Goal: Navigation & Orientation: Find specific page/section

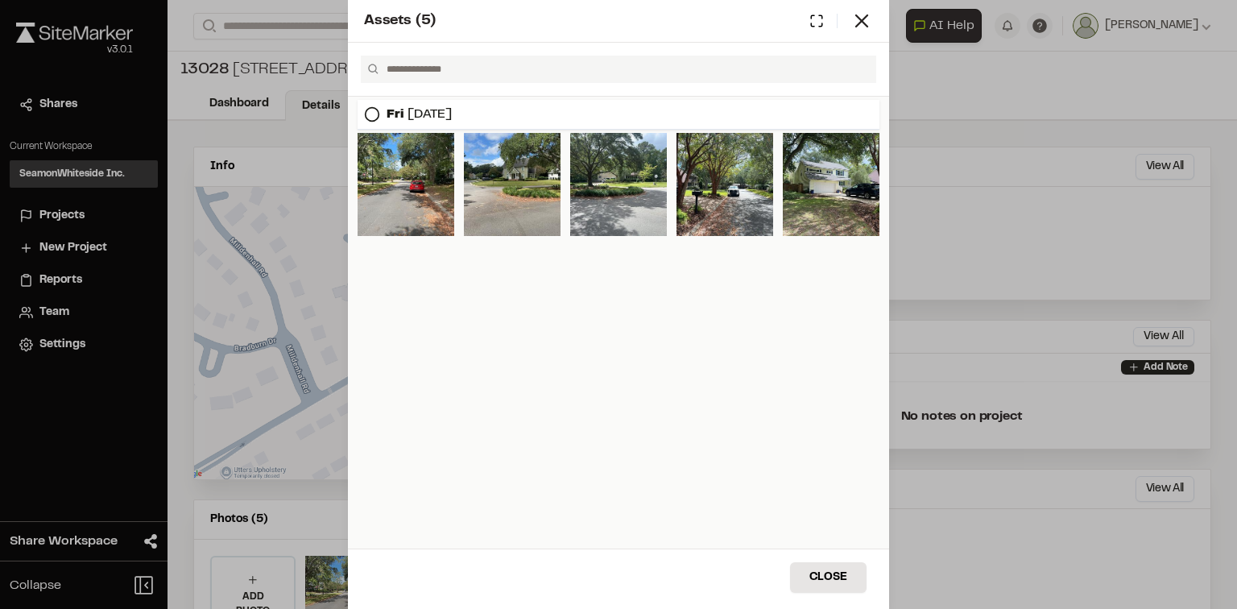
scroll to position [152, 0]
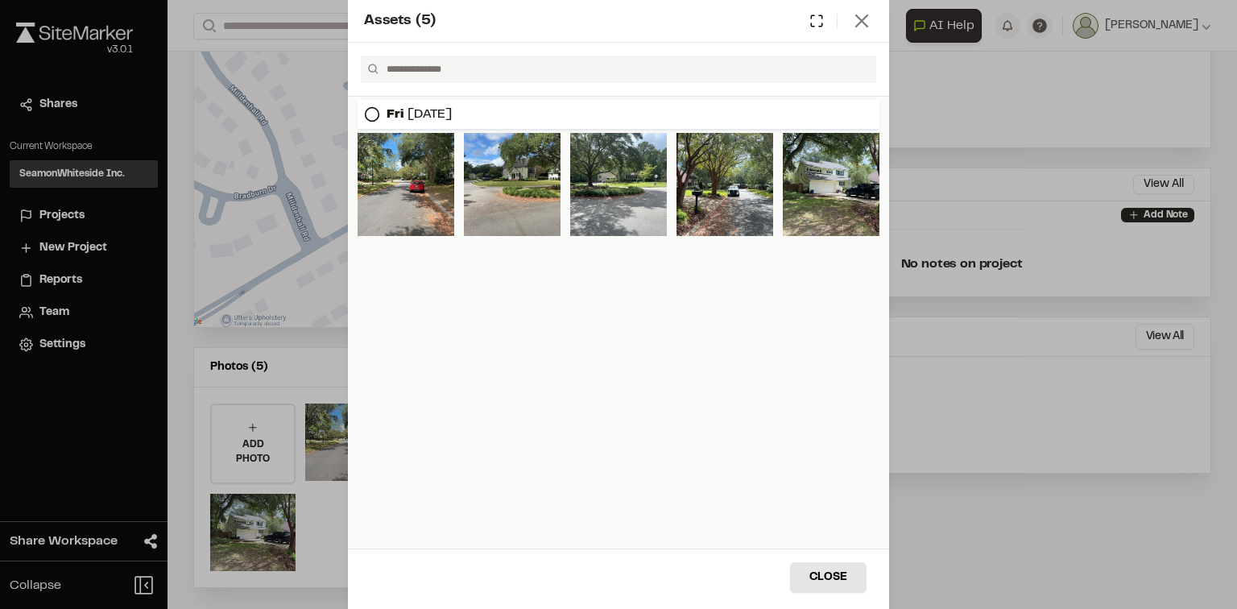
click at [869, 19] on icon at bounding box center [861, 21] width 23 height 23
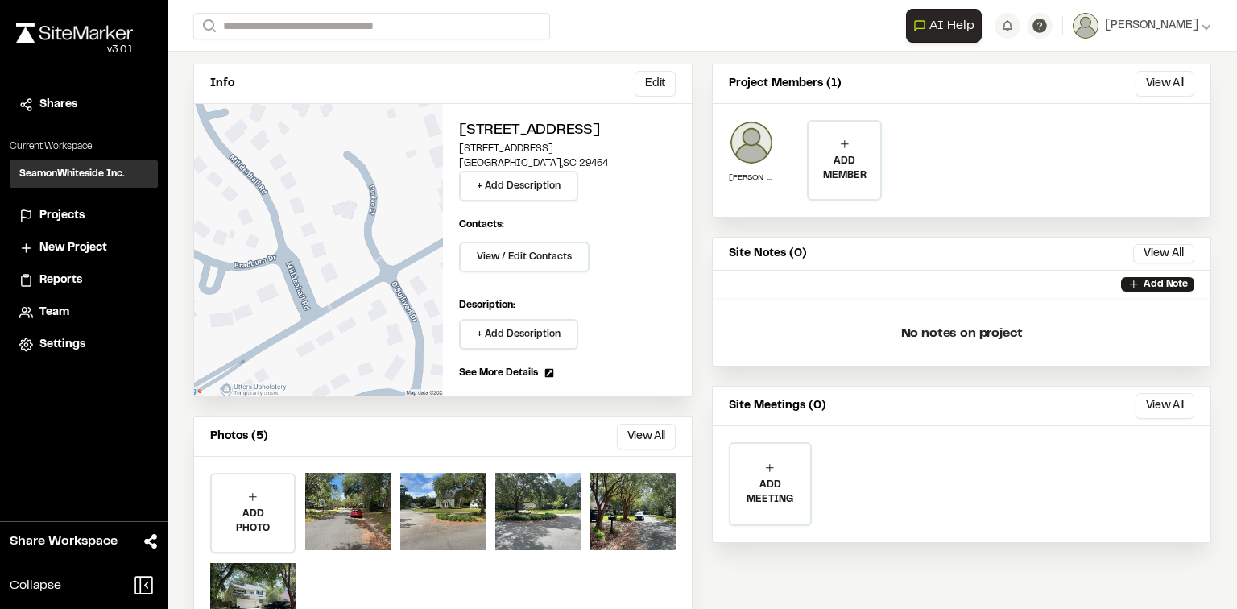
scroll to position [0, 0]
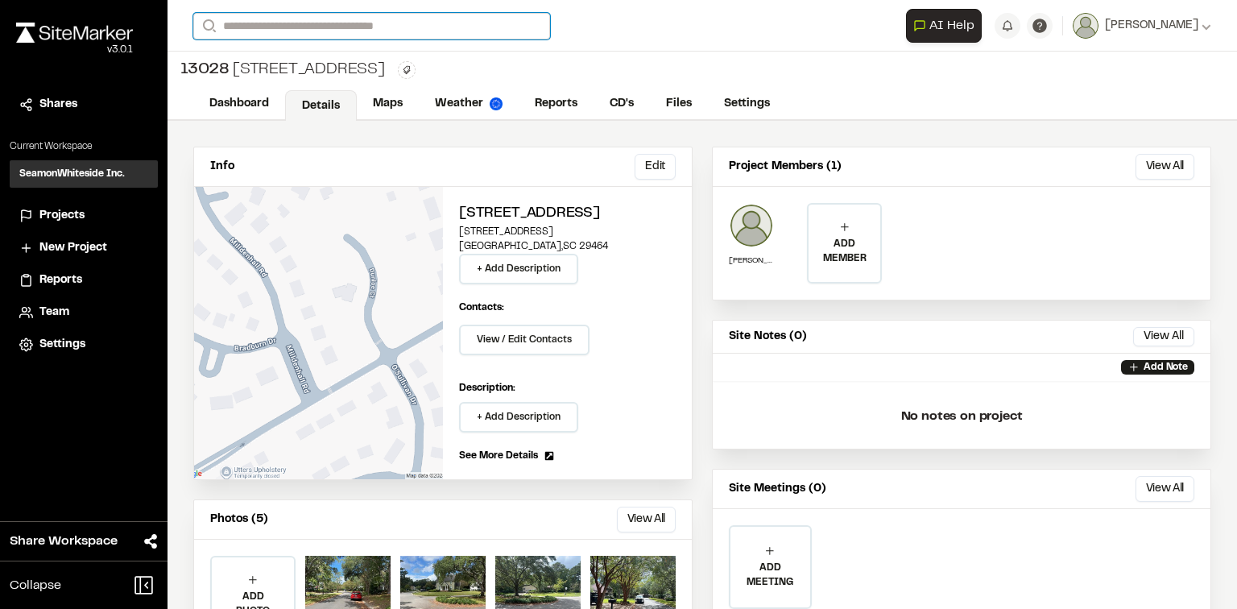
click at [358, 18] on input "Search" at bounding box center [371, 26] width 357 height 27
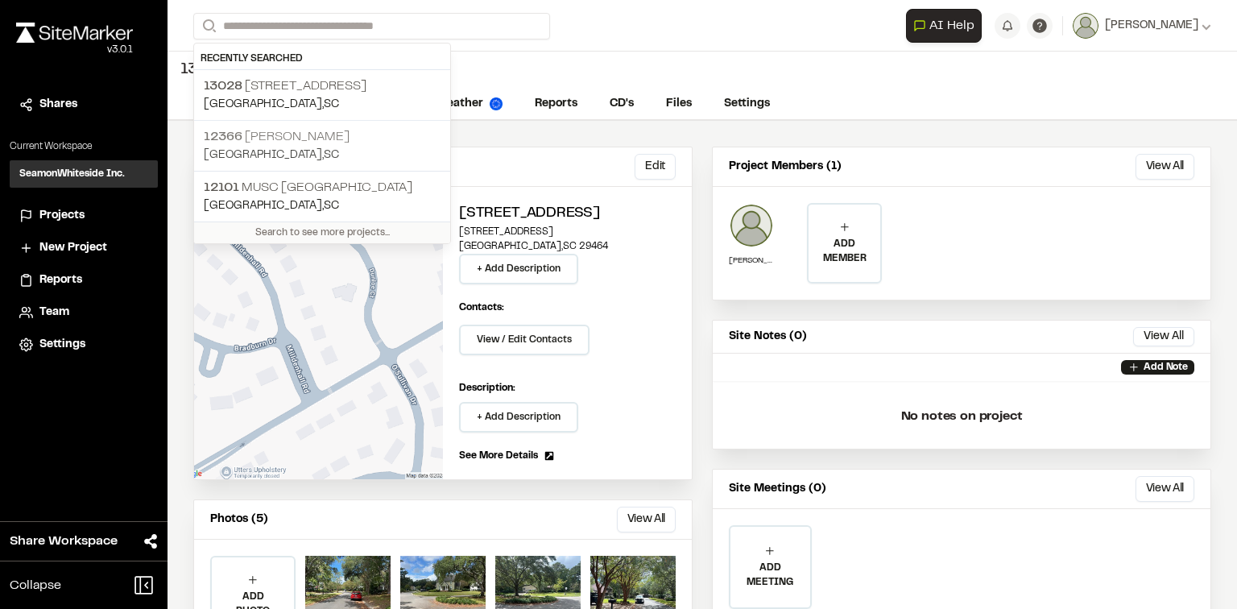
click at [345, 147] on p "[GEOGRAPHIC_DATA] , [GEOGRAPHIC_DATA]" at bounding box center [322, 156] width 237 height 18
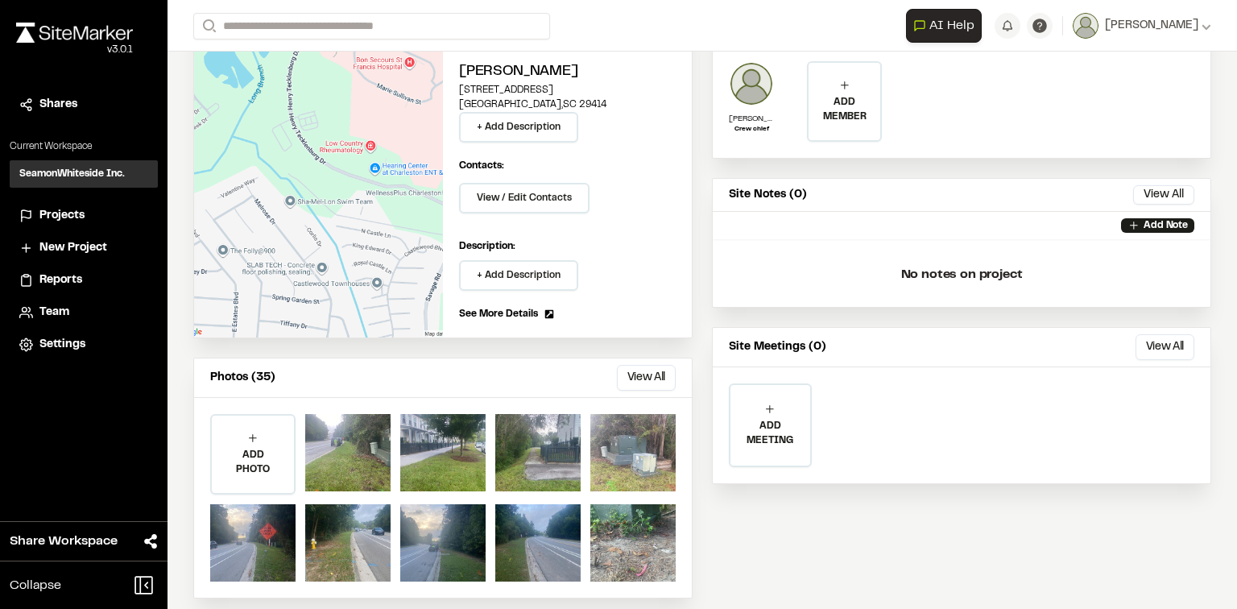
scroll to position [152, 0]
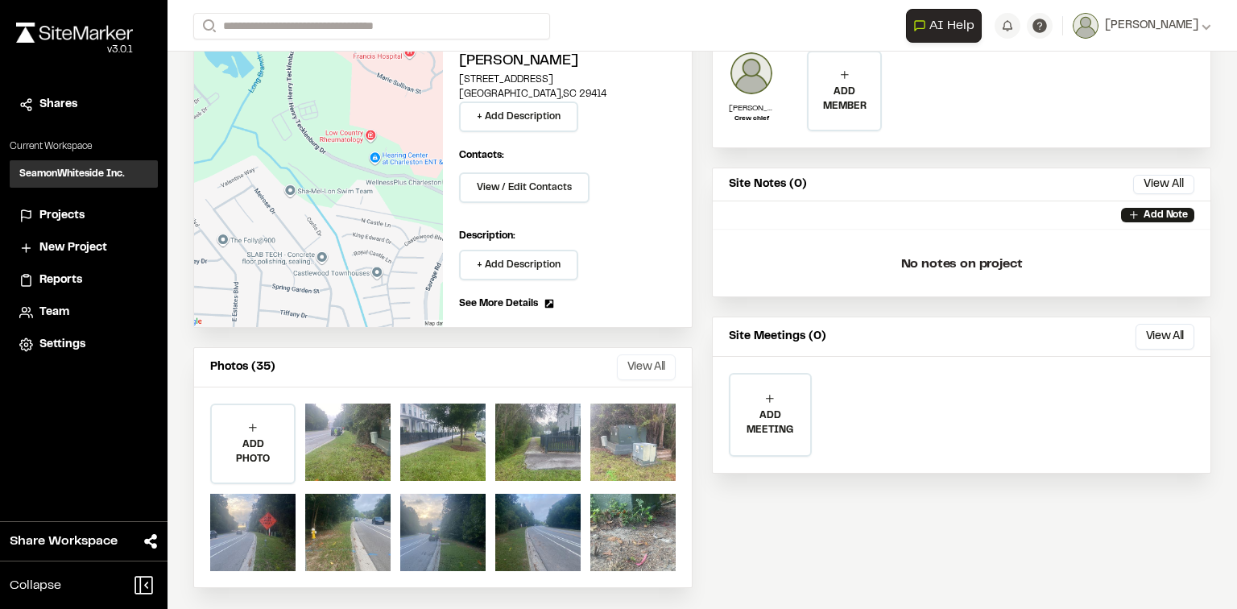
click at [638, 367] on button "View All" at bounding box center [646, 367] width 59 height 26
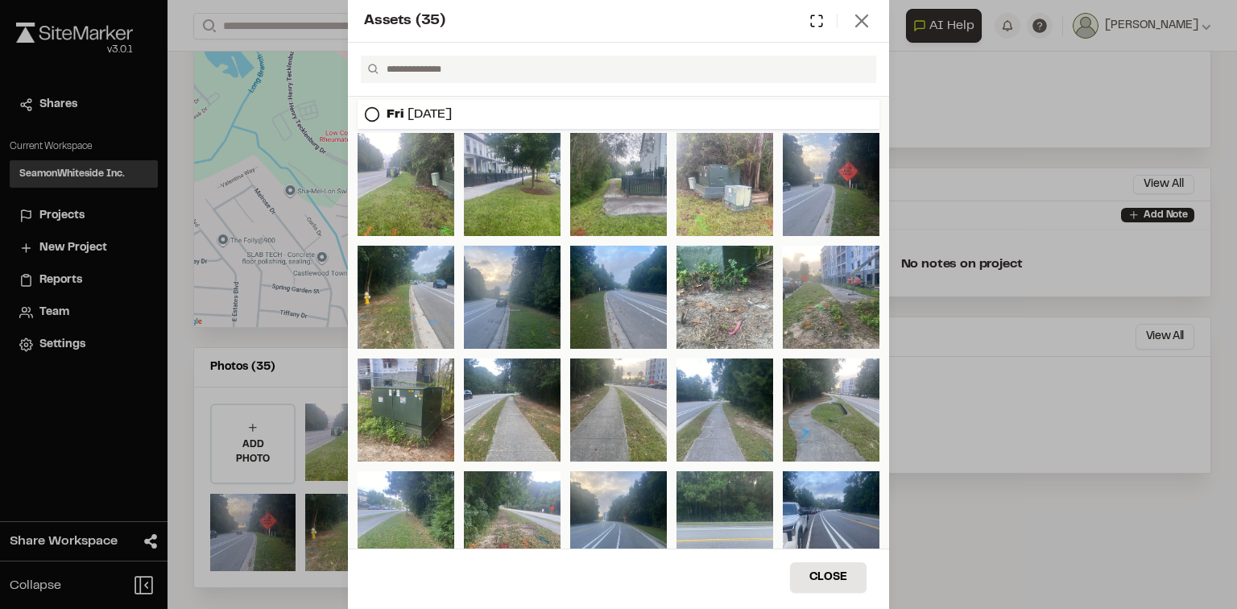
click at [867, 23] on icon at bounding box center [861, 21] width 23 height 23
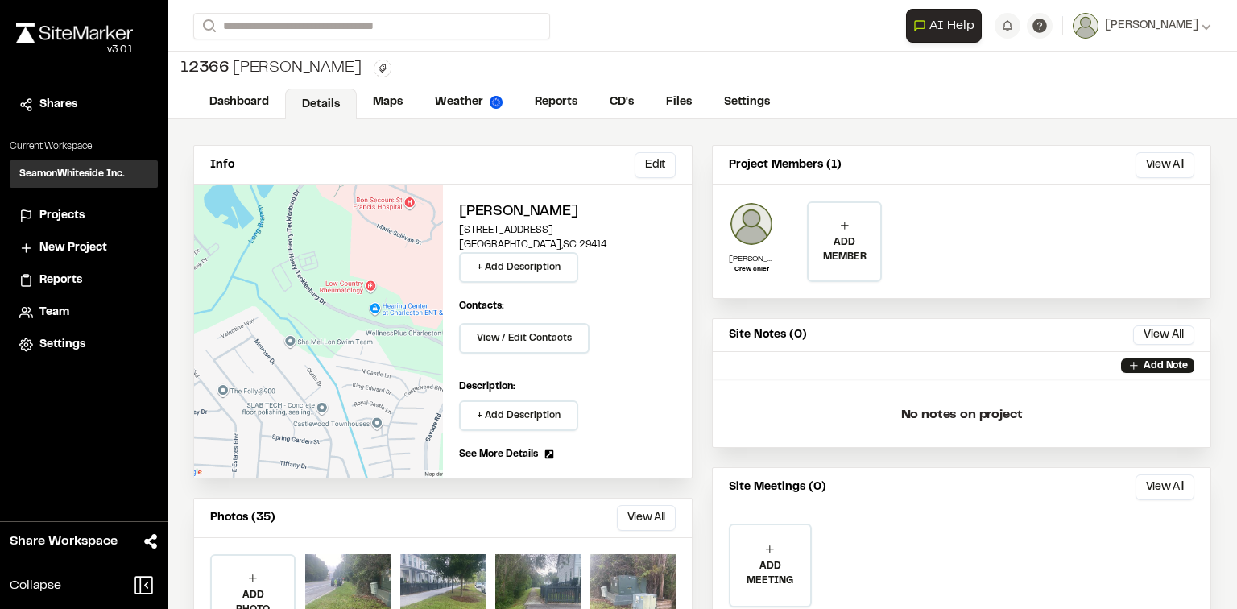
scroll to position [0, 0]
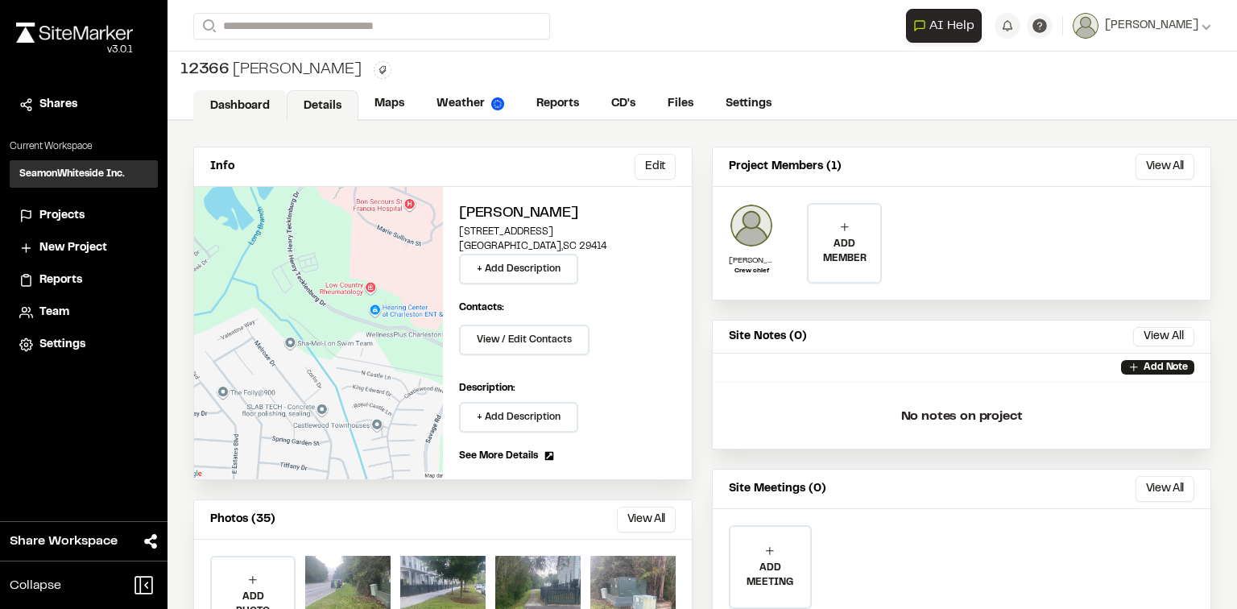
click at [208, 102] on link "Dashboard" at bounding box center [239, 105] width 93 height 31
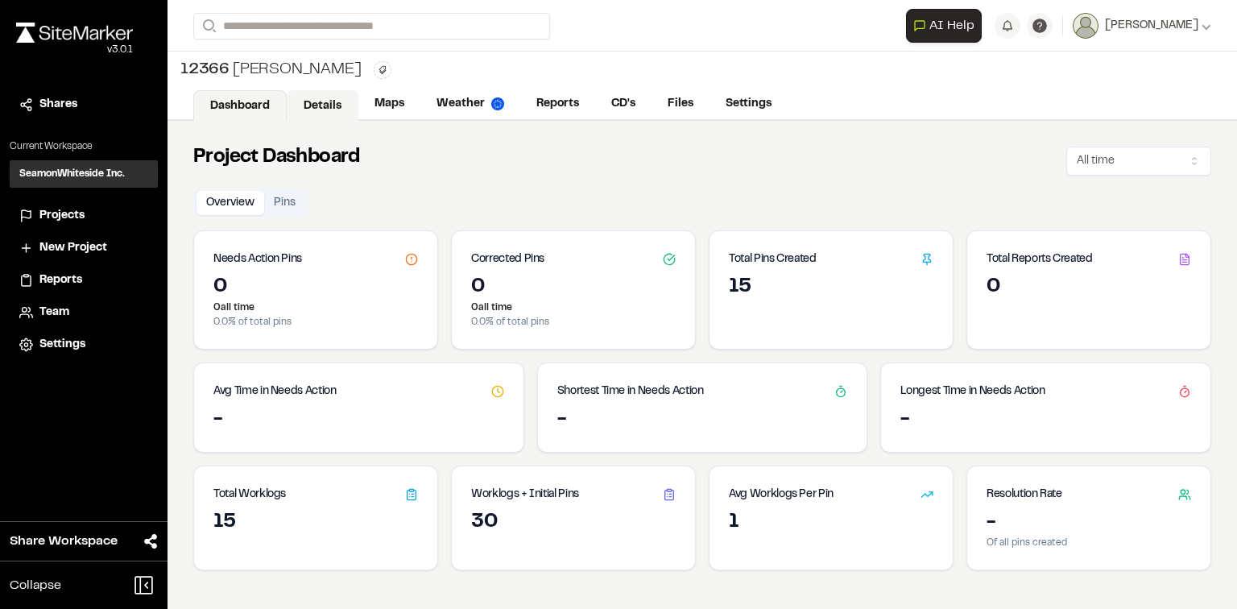
click at [304, 97] on link "Details" at bounding box center [323, 105] width 72 height 31
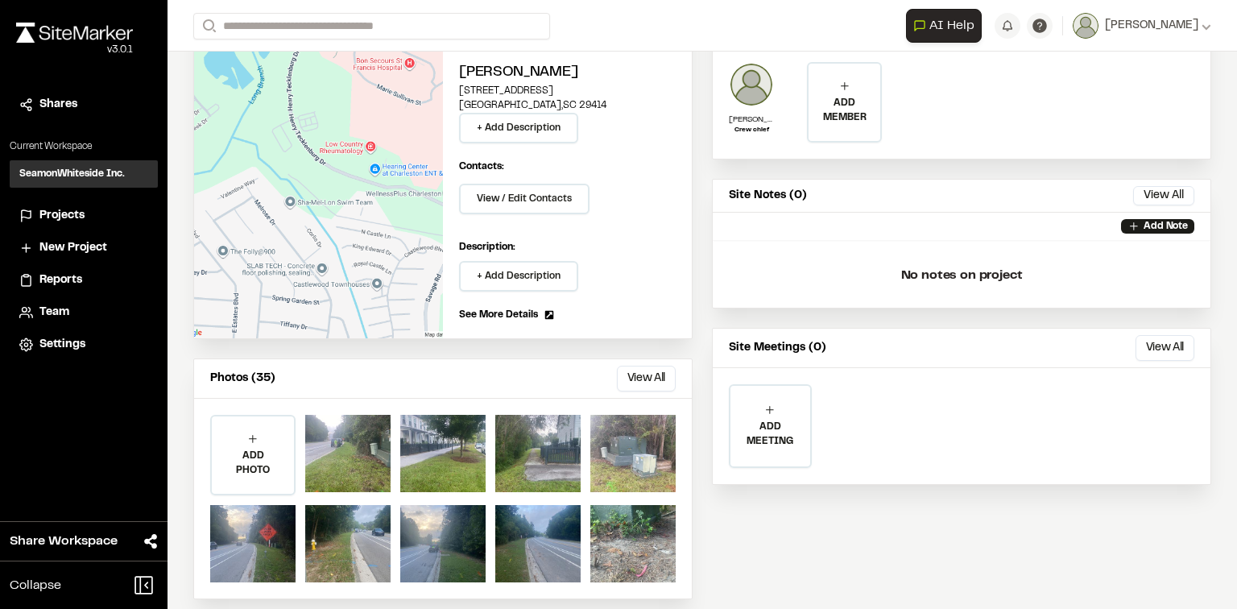
scroll to position [152, 0]
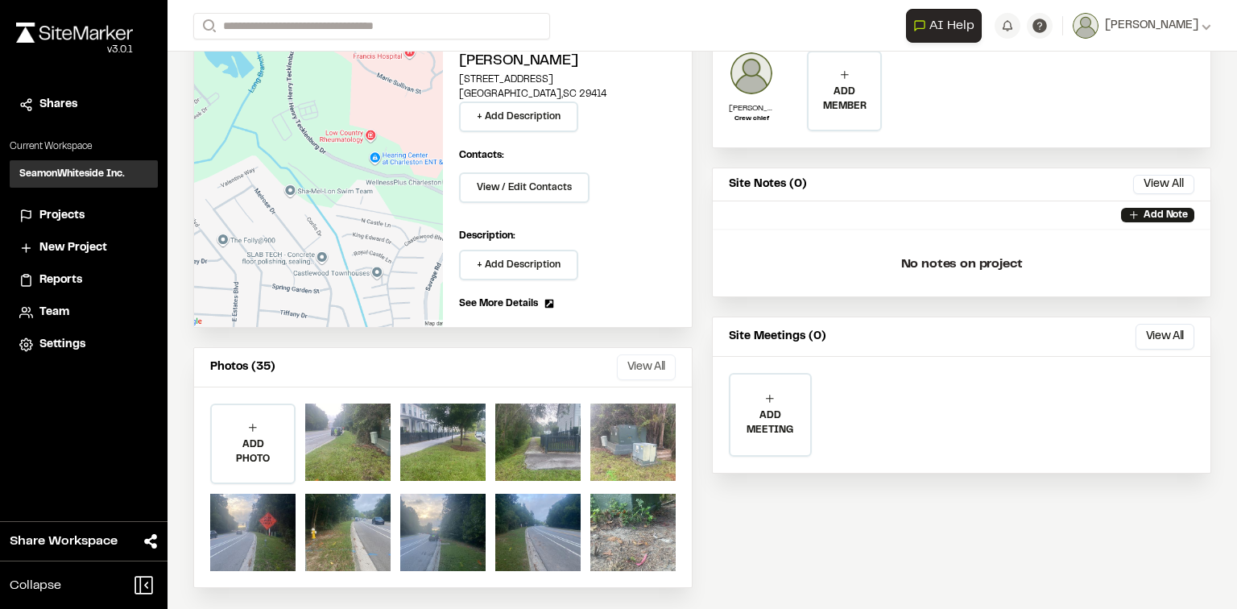
click at [645, 368] on button "View All" at bounding box center [646, 367] width 59 height 26
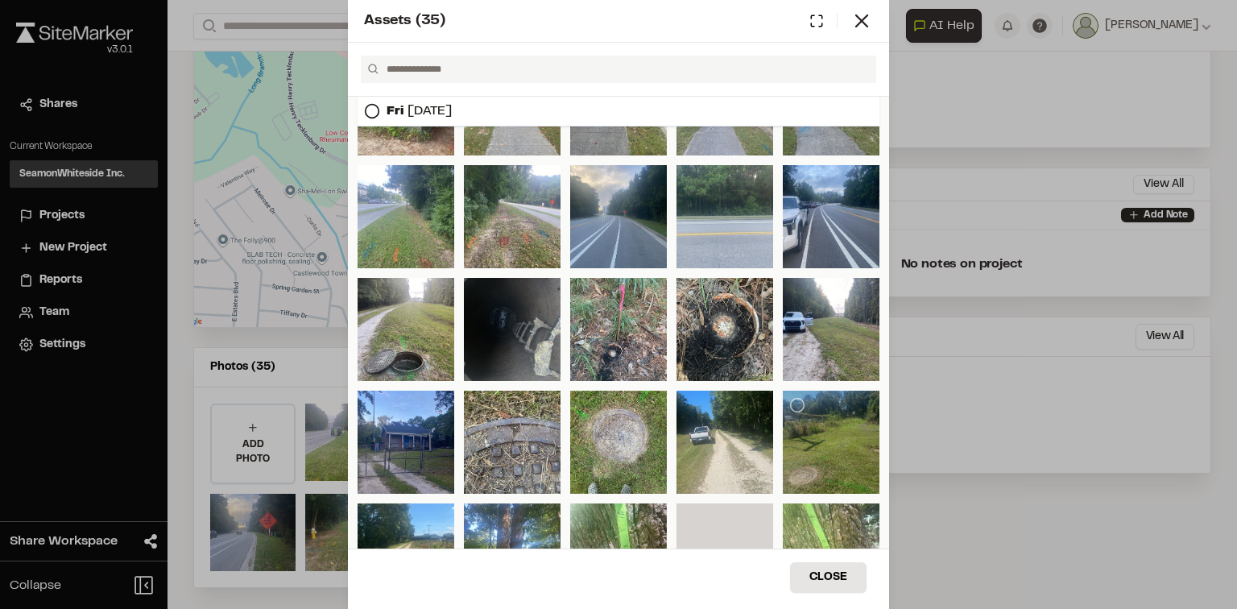
scroll to position [0, 0]
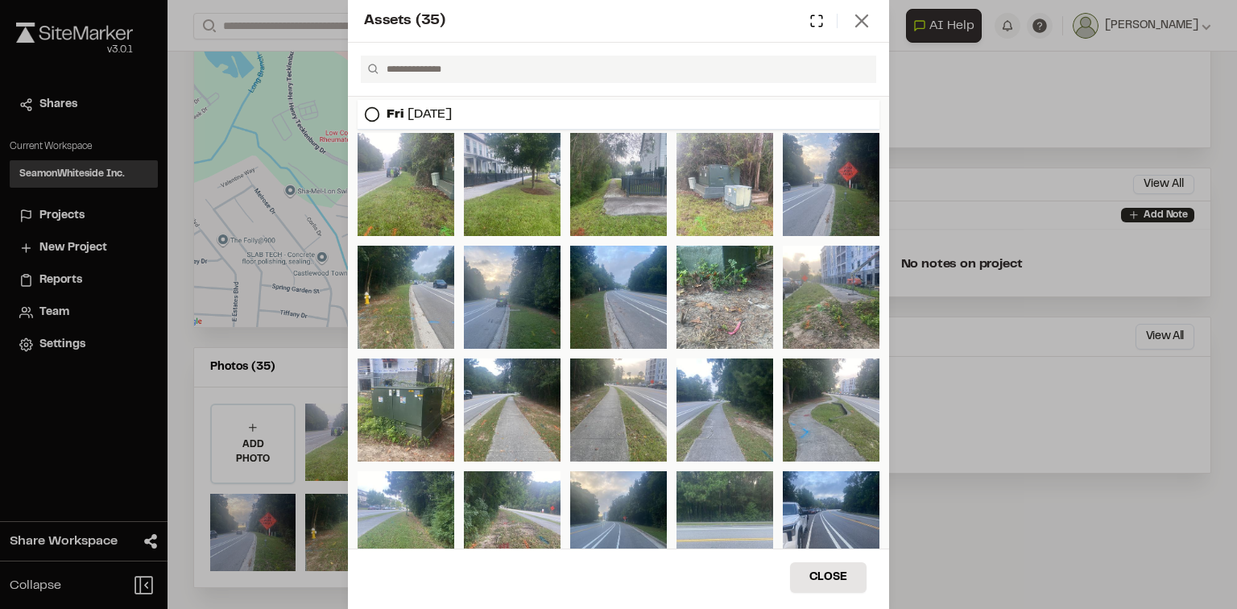
click at [864, 23] on line at bounding box center [861, 20] width 11 height 11
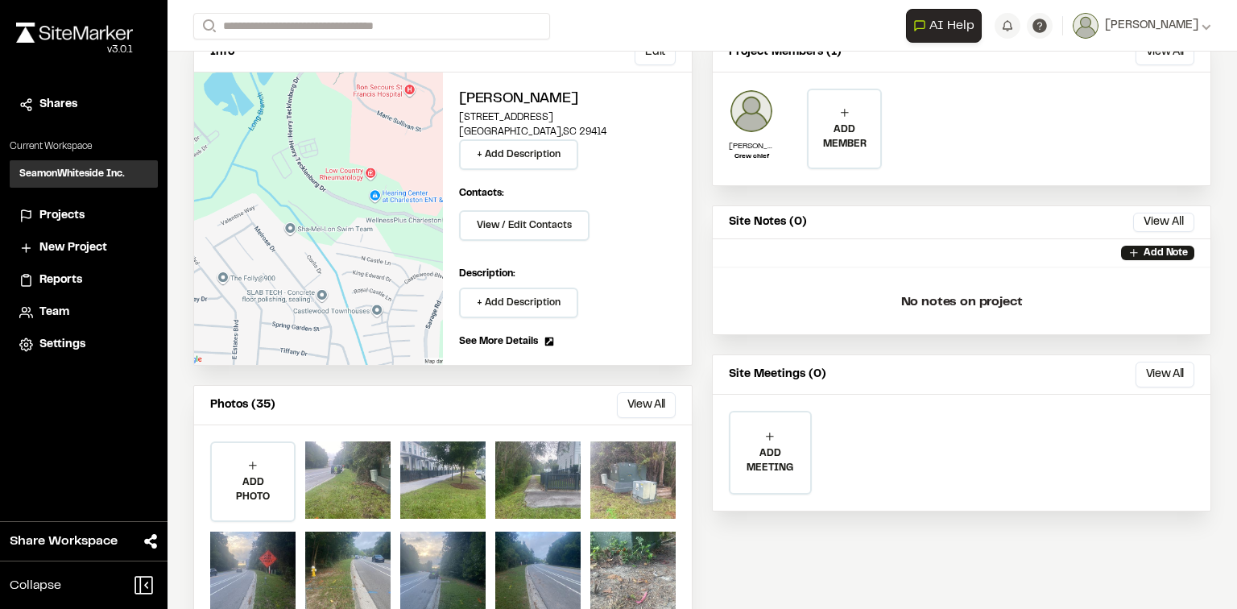
scroll to position [152, 0]
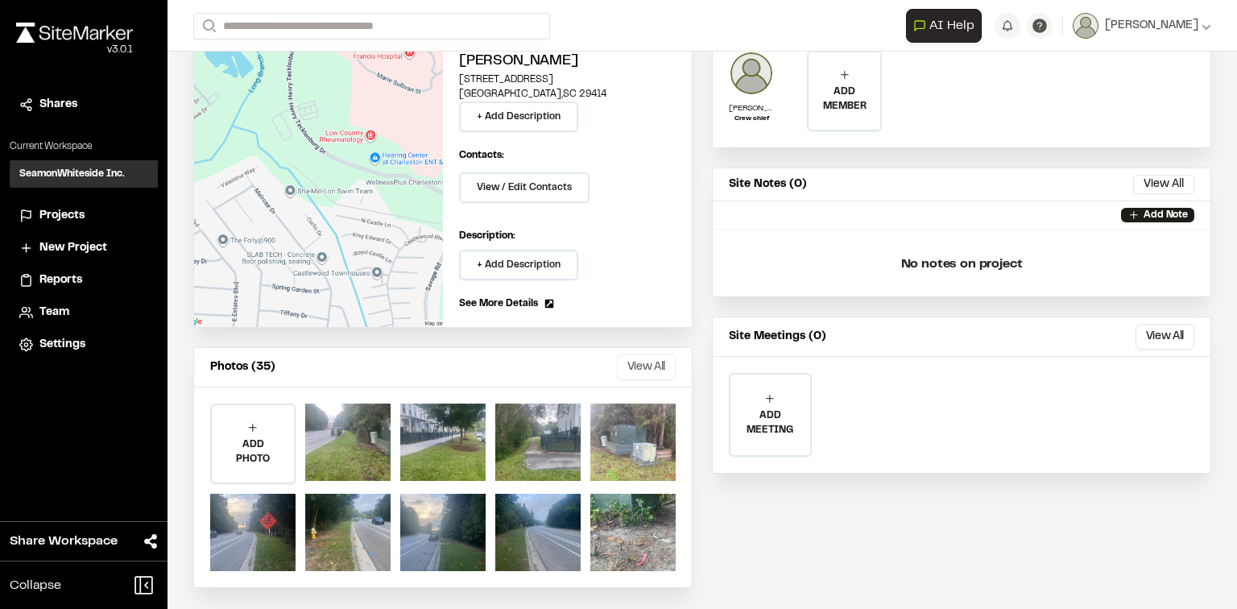
click at [637, 364] on button "View All" at bounding box center [646, 367] width 59 height 26
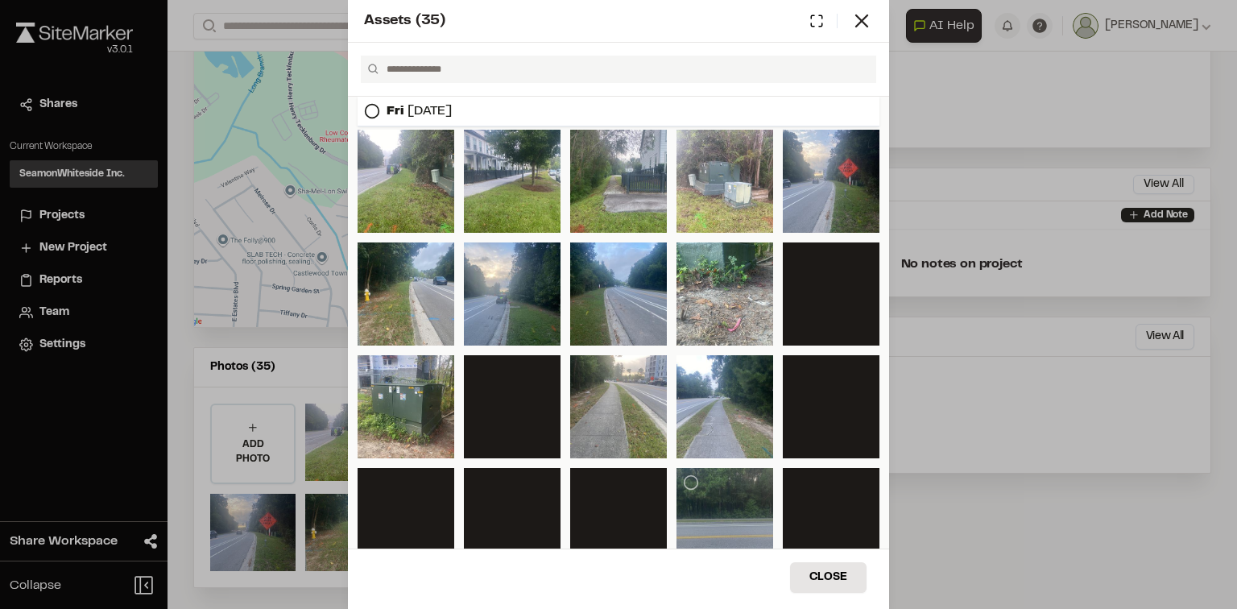
scroll to position [0, 0]
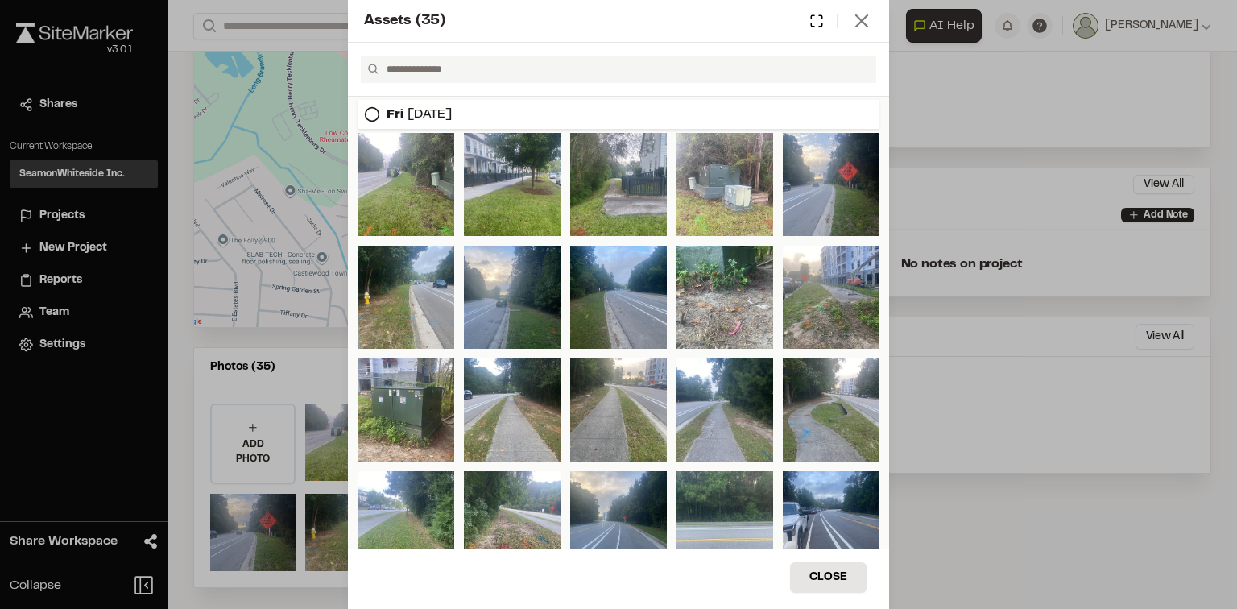
click at [863, 20] on icon at bounding box center [861, 21] width 23 height 23
